Goal: Find specific page/section: Find specific page/section

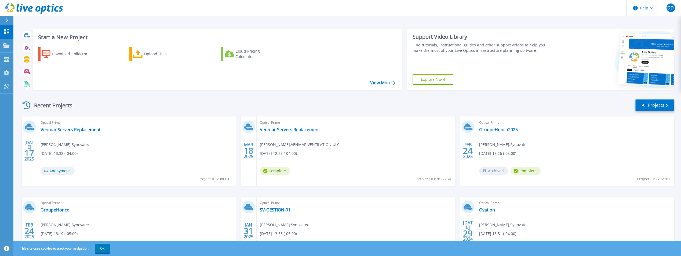
click at [648, 103] on link "All Projects" at bounding box center [655, 105] width 39 height 12
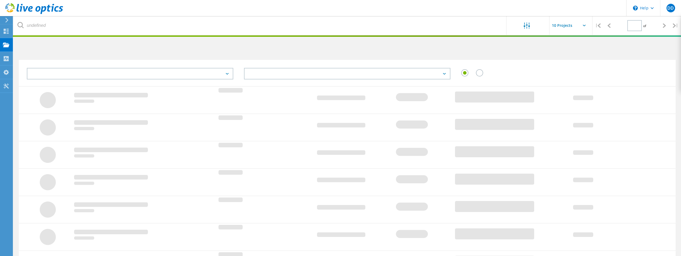
type input "1"
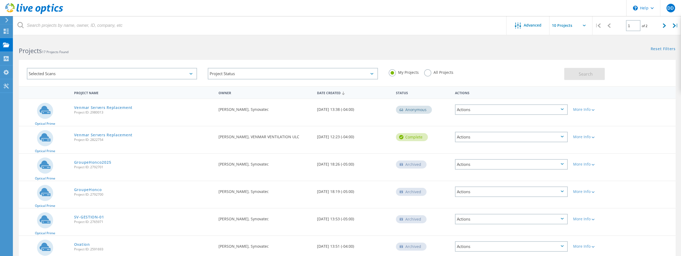
click at [131, 74] on div "Selected Scans" at bounding box center [112, 74] width 170 height 12
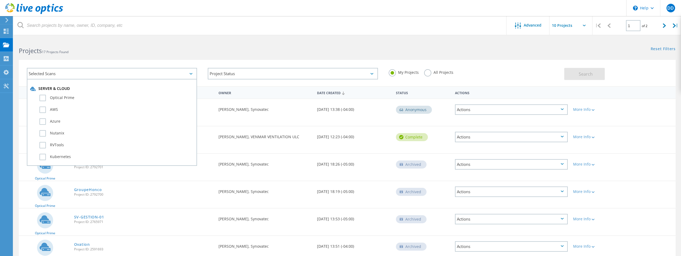
click at [136, 47] on h2 "Projects 17 Projects Found" at bounding box center [180, 50] width 323 height 9
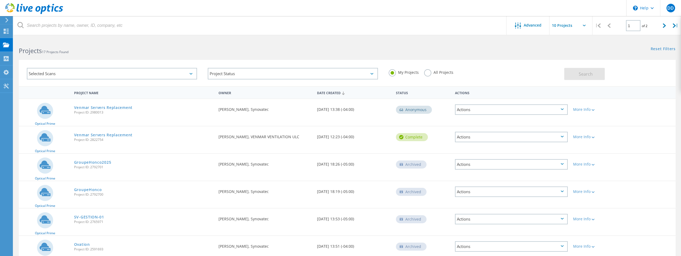
click at [406, 41] on div "Reset Filters Show Filters" at bounding box center [514, 44] width 334 height 10
